Goal: Find contact information: Find contact information

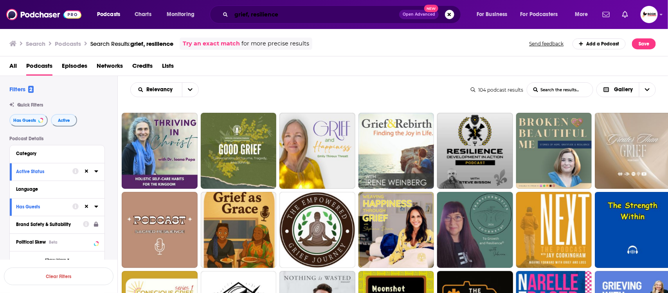
click at [296, 11] on input "grief, resilience" at bounding box center [315, 14] width 168 height 13
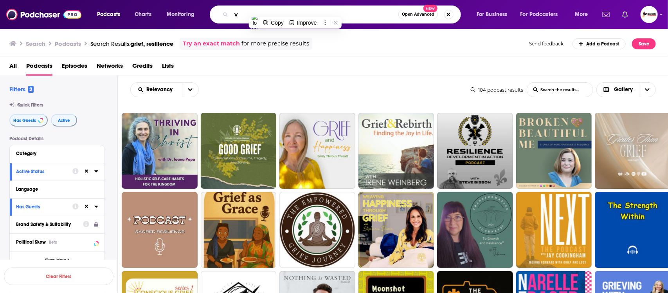
paste input "Retirement"
click at [337, 10] on input "Retirement," at bounding box center [314, 14] width 167 height 13
paste input "Mid-life"
type input "Retirement, Mid-life"
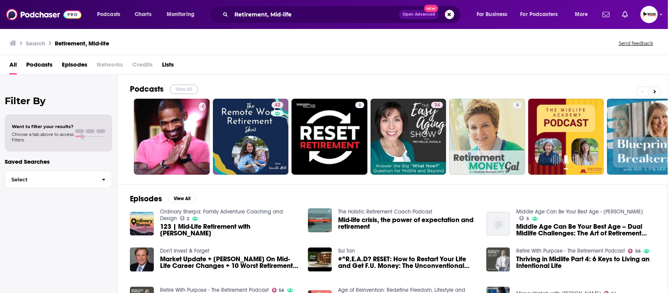
click at [178, 90] on button "View All" at bounding box center [184, 89] width 28 height 9
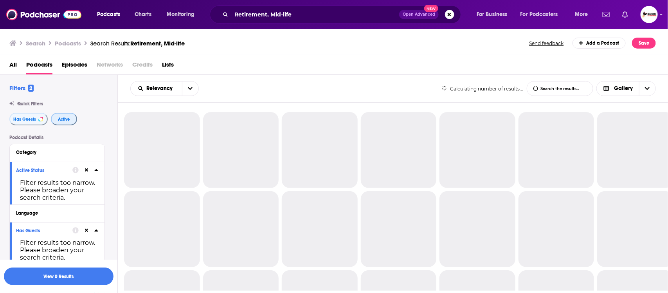
click at [72, 120] on button "Active" at bounding box center [64, 119] width 26 height 13
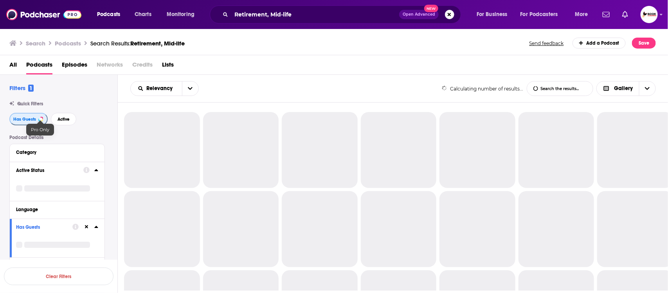
click at [31, 120] on span "Has Guests" at bounding box center [24, 119] width 23 height 4
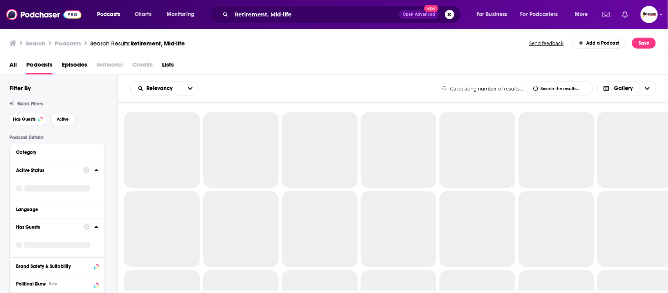
click at [56, 118] on button "Active" at bounding box center [62, 119] width 25 height 13
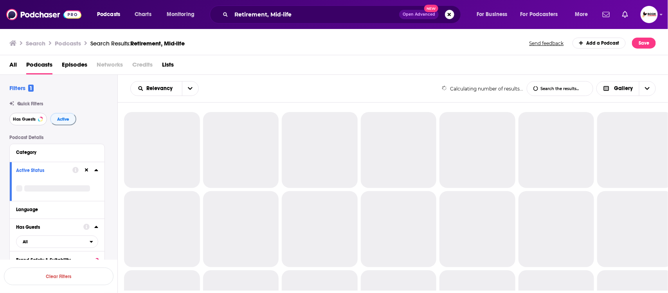
click at [24, 118] on span "Has Guests" at bounding box center [24, 119] width 23 height 4
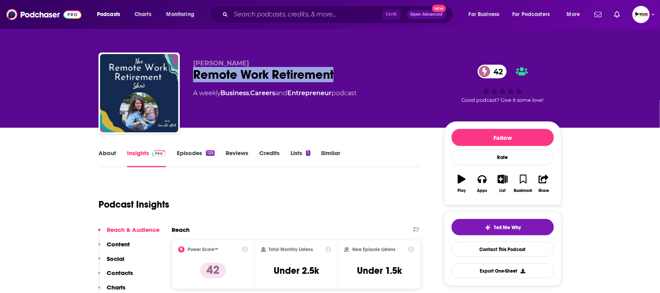
drag, startPoint x: 194, startPoint y: 74, endPoint x: 336, endPoint y: 74, distance: 142.0
click at [336, 74] on div "Remote Work Retirement 42" at bounding box center [312, 74] width 239 height 15
copy h2 "Remote Work Retirement"
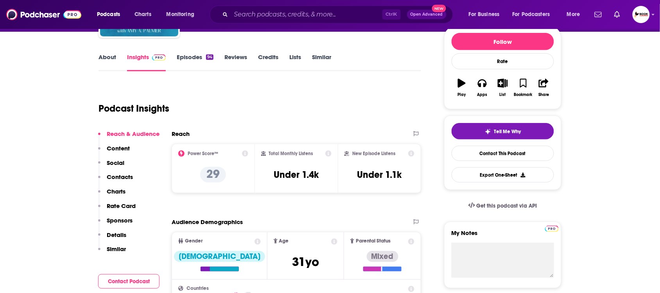
scroll to position [98, 0]
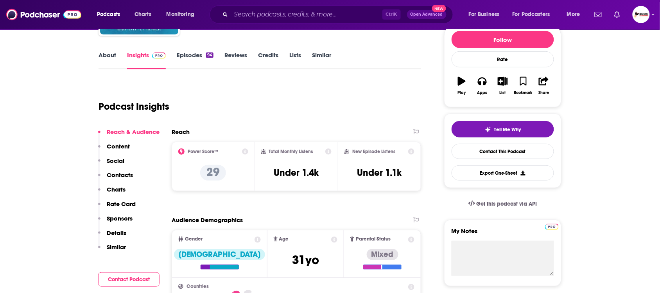
click at [113, 55] on link "About" at bounding box center [108, 60] width 18 height 18
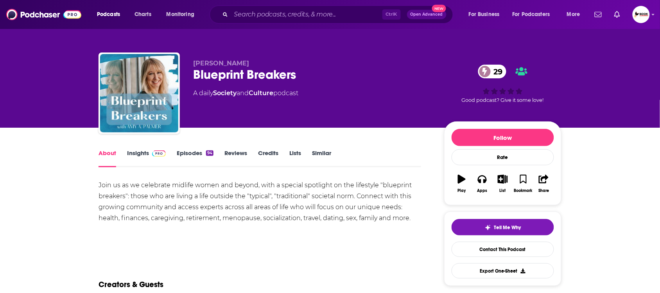
click at [142, 151] on link "Insights" at bounding box center [146, 158] width 39 height 18
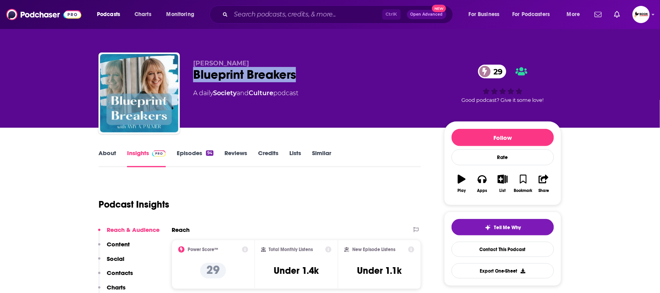
drag, startPoint x: 194, startPoint y: 77, endPoint x: 321, endPoint y: 78, distance: 126.8
click at [321, 78] on div "Blueprint Breakers 29" at bounding box center [312, 74] width 239 height 15
copy h2 "Blueprint Breakers"
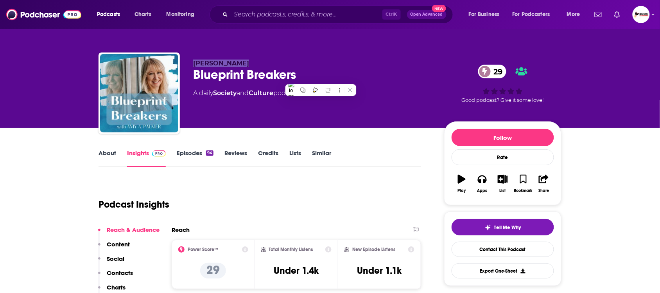
drag, startPoint x: 264, startPoint y: 58, endPoint x: 194, endPoint y: 61, distance: 69.7
click at [194, 61] on div "Amy A. Palmer Blueprint Breakers 29 A daily Society and Culture podcast 29 Good…" at bounding box center [330, 94] width 463 height 85
copy span "Amy A. Palmer"
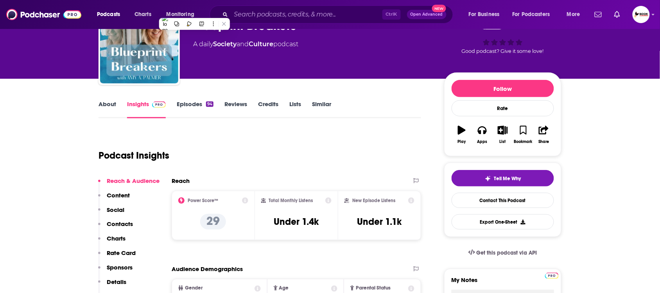
drag, startPoint x: 116, startPoint y: 219, endPoint x: 124, endPoint y: 214, distance: 9.1
click at [116, 220] on p "Contacts" at bounding box center [120, 223] width 26 height 7
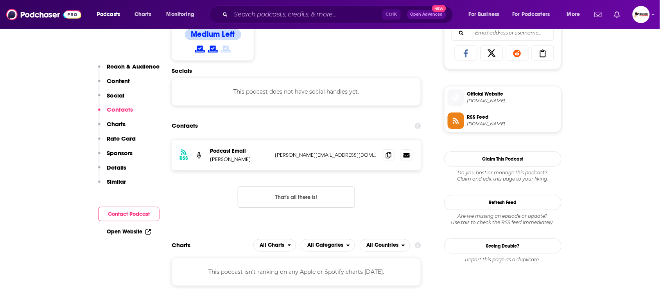
scroll to position [526, 0]
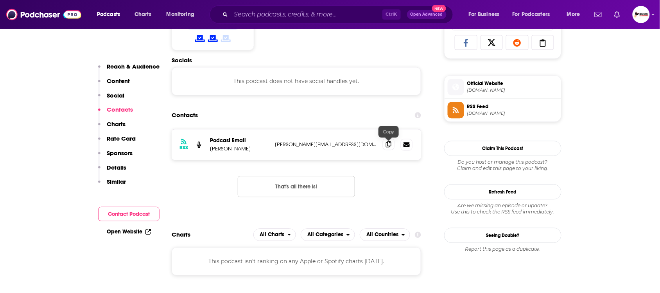
click at [388, 146] on icon at bounding box center [388, 144] width 5 height 6
click at [143, 233] on link "Open Website" at bounding box center [129, 231] width 44 height 7
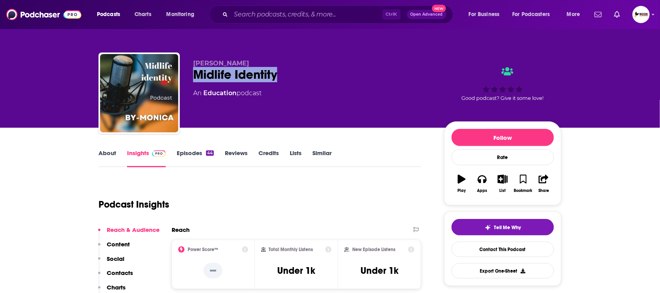
drag, startPoint x: 189, startPoint y: 74, endPoint x: 298, endPoint y: 75, distance: 108.8
click at [298, 75] on div "[PERSON_NAME] Midlife Identity An Education podcast Good podcast? Give it some …" at bounding box center [330, 94] width 463 height 85
copy h2 "Midlife Identity"
click at [110, 155] on link "About" at bounding box center [108, 158] width 18 height 18
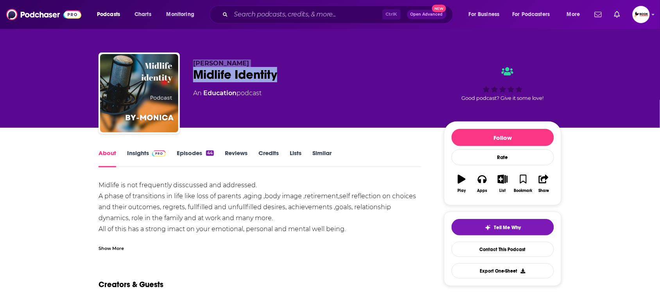
drag, startPoint x: 289, startPoint y: 77, endPoint x: 187, endPoint y: 65, distance: 102.9
click at [187, 65] on div "Monica Dodeja Midlife Identity An Education podcast Good podcast? Give it some …" at bounding box center [330, 94] width 463 height 85
copy div "Monica Dodeja Midlife Identity"
click at [142, 153] on link "Insights" at bounding box center [146, 158] width 39 height 18
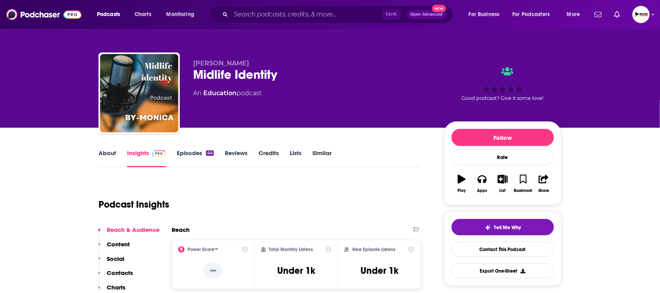
drag, startPoint x: 48, startPoint y: 207, endPoint x: 68, endPoint y: 222, distance: 25.7
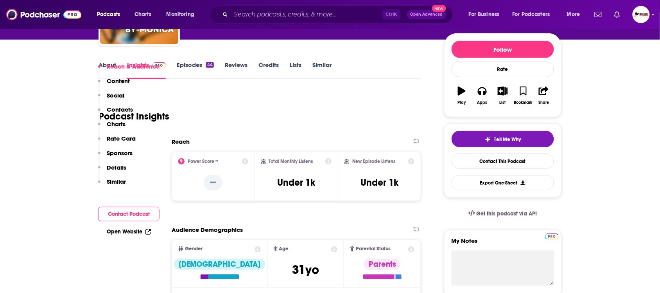
scroll to position [147, 0]
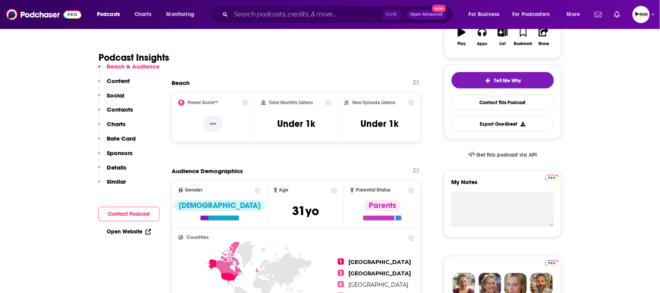
click at [126, 108] on p "Contacts" at bounding box center [120, 109] width 26 height 7
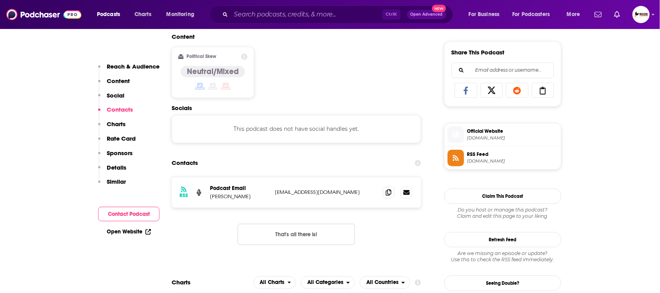
scroll to position [526, 0]
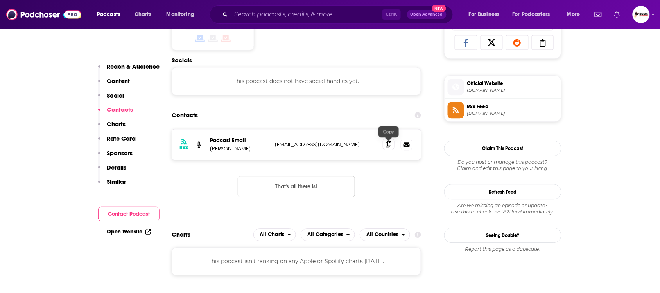
click at [389, 146] on icon at bounding box center [388, 144] width 5 height 6
click at [142, 232] on link "Open Website" at bounding box center [129, 231] width 44 height 7
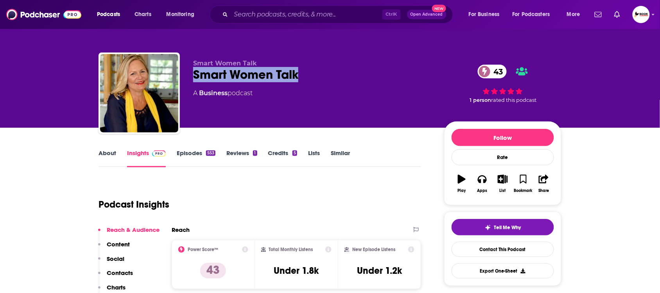
drag, startPoint x: 191, startPoint y: 75, endPoint x: 343, endPoint y: 75, distance: 152.2
click at [343, 75] on div "Smart Women Talk Smart Women Talk 43 A Business podcast 43 1 person rated this …" at bounding box center [330, 94] width 463 height 85
copy h2 "Smart Women Talk"
click at [111, 155] on link "About" at bounding box center [108, 158] width 18 height 18
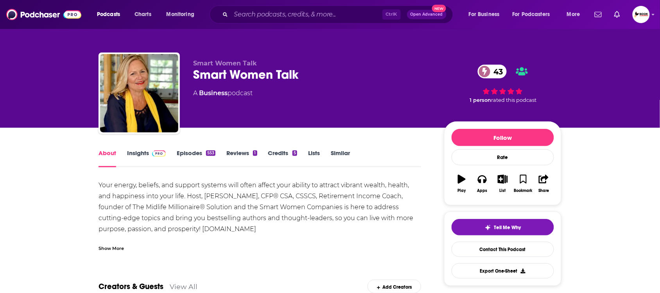
click at [144, 151] on link "Insights" at bounding box center [146, 158] width 39 height 18
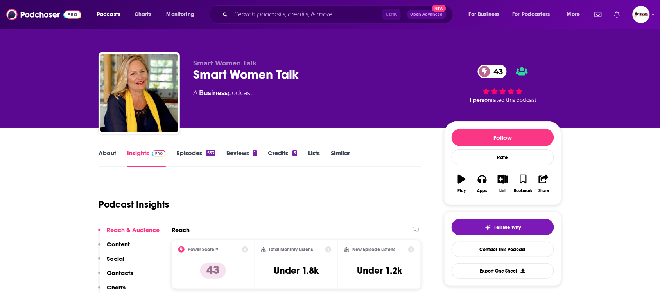
click at [102, 150] on link "About" at bounding box center [108, 158] width 18 height 18
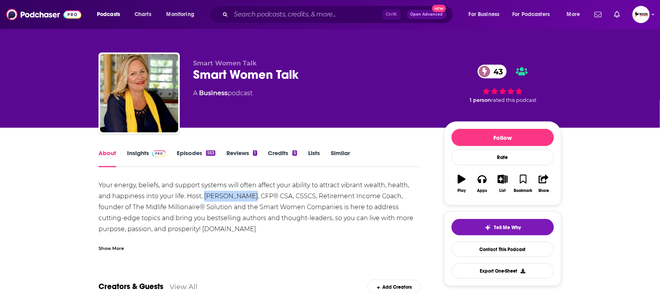
drag, startPoint x: 205, startPoint y: 198, endPoint x: 248, endPoint y: 199, distance: 43.8
click at [248, 199] on div "Your energy, beliefs, and support systems will often affect your ability to att…" at bounding box center [260, 251] width 323 height 142
copy div "[PERSON_NAME]"
click at [131, 157] on link "Insights" at bounding box center [146, 158] width 39 height 18
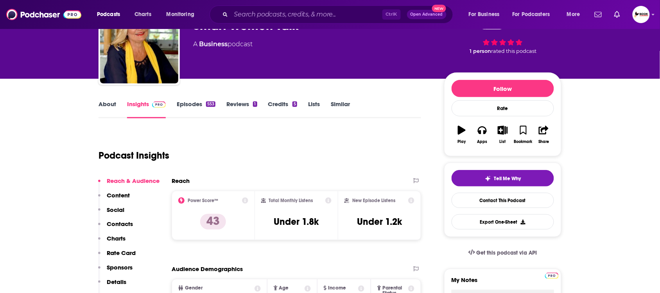
click at [127, 226] on p "Contacts" at bounding box center [120, 223] width 26 height 7
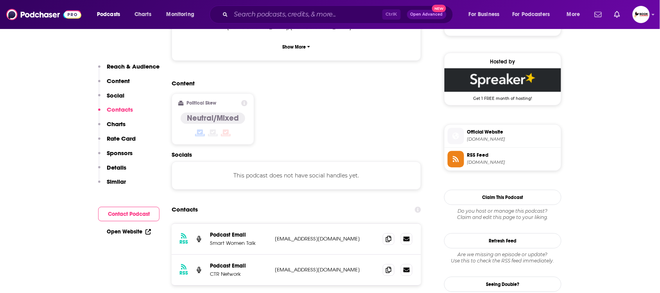
scroll to position [613, 0]
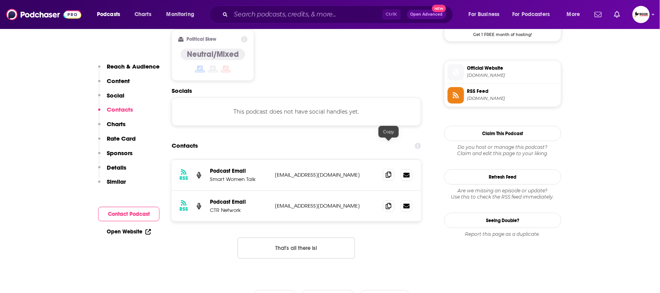
click at [388, 171] on icon at bounding box center [388, 174] width 5 height 6
drag, startPoint x: 388, startPoint y: 176, endPoint x: 393, endPoint y: 176, distance: 5.1
click at [388, 202] on icon at bounding box center [388, 205] width 5 height 6
click at [146, 232] on icon at bounding box center [148, 231] width 5 height 5
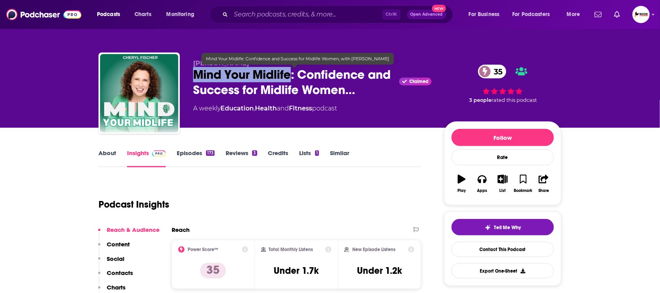
drag, startPoint x: 191, startPoint y: 76, endPoint x: 292, endPoint y: 77, distance: 101.4
click at [292, 77] on div "[PERSON_NAME] Mind Your Midlife: Confidence and Success for Midlife Women… Clai…" at bounding box center [330, 94] width 463 height 85
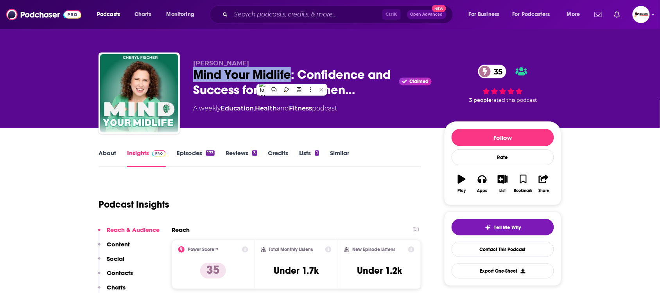
copy h2 "Mind Your Midlife"
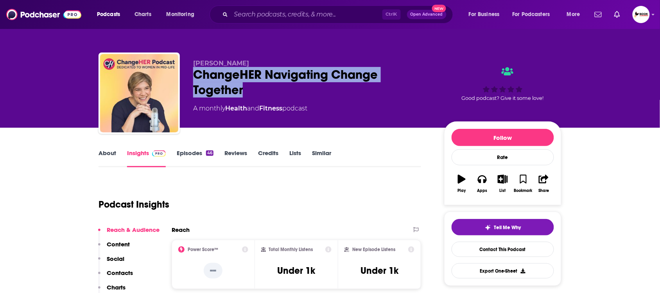
drag, startPoint x: 195, startPoint y: 77, endPoint x: 259, endPoint y: 94, distance: 66.0
click at [259, 94] on div "ChangeHER Navigating Change Together" at bounding box center [312, 82] width 239 height 31
copy h2 "ChangeHER Navigating Change Together"
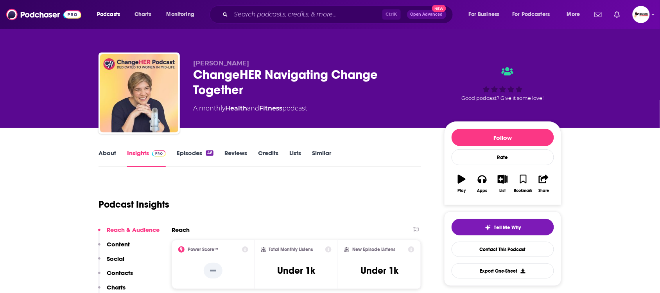
click at [104, 153] on link "About" at bounding box center [108, 158] width 18 height 18
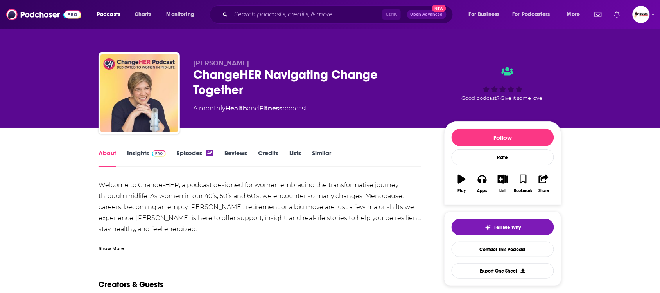
click at [135, 155] on link "Insights" at bounding box center [146, 158] width 39 height 18
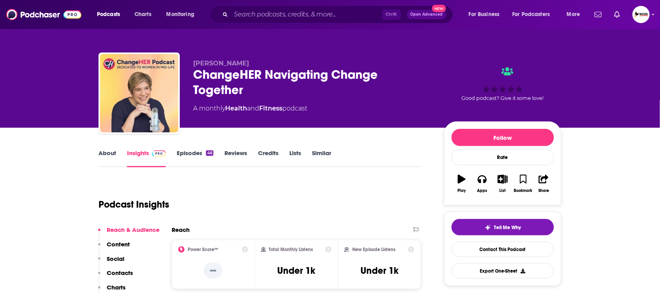
drag, startPoint x: 190, startPoint y: 58, endPoint x: 282, endPoint y: 62, distance: 91.7
click at [269, 59] on div "[PERSON_NAME] ChangeHER Navigating Change Together A monthly Health and Fitness…" at bounding box center [330, 94] width 463 height 85
copy span "[PERSON_NAME]"
click at [132, 276] on p "Contacts" at bounding box center [120, 272] width 26 height 7
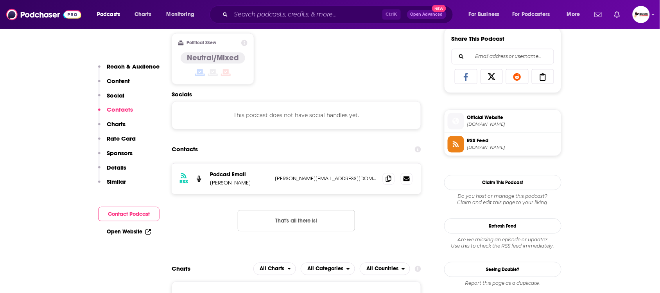
scroll to position [526, 0]
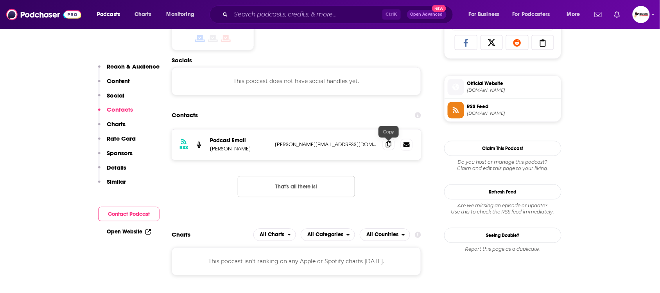
click at [392, 148] on span at bounding box center [389, 144] width 12 height 12
click at [132, 230] on link "Open Website" at bounding box center [129, 231] width 44 height 7
